Goal: Book appointment/travel/reservation

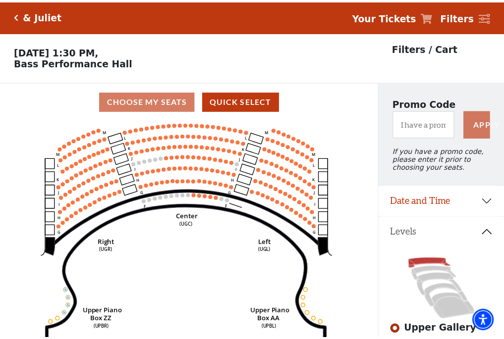
scroll to position [46, 0]
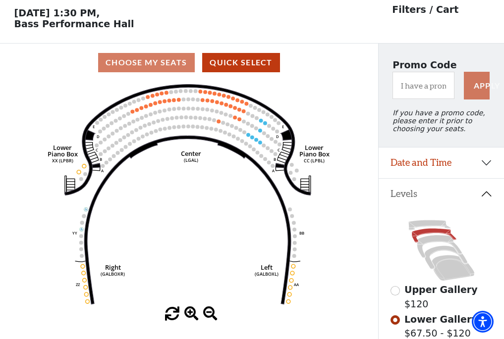
scroll to position [46, 0]
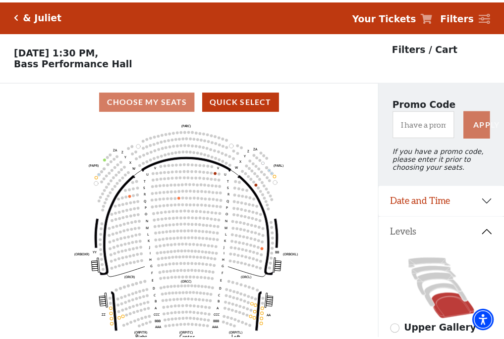
scroll to position [46, 0]
